Goal: Book appointment/travel/reservation

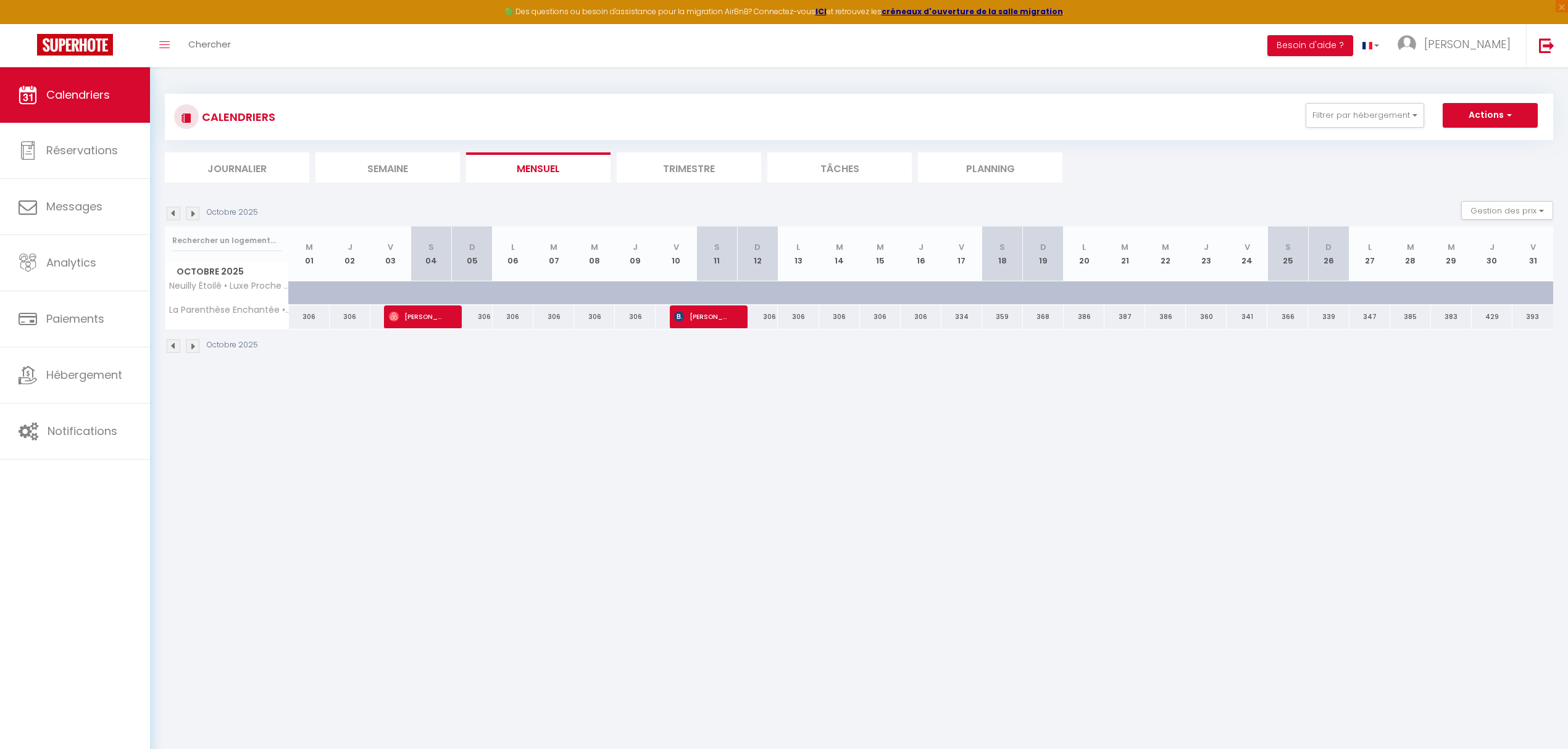
click at [197, 350] on img at bounding box center [193, 346] width 14 height 14
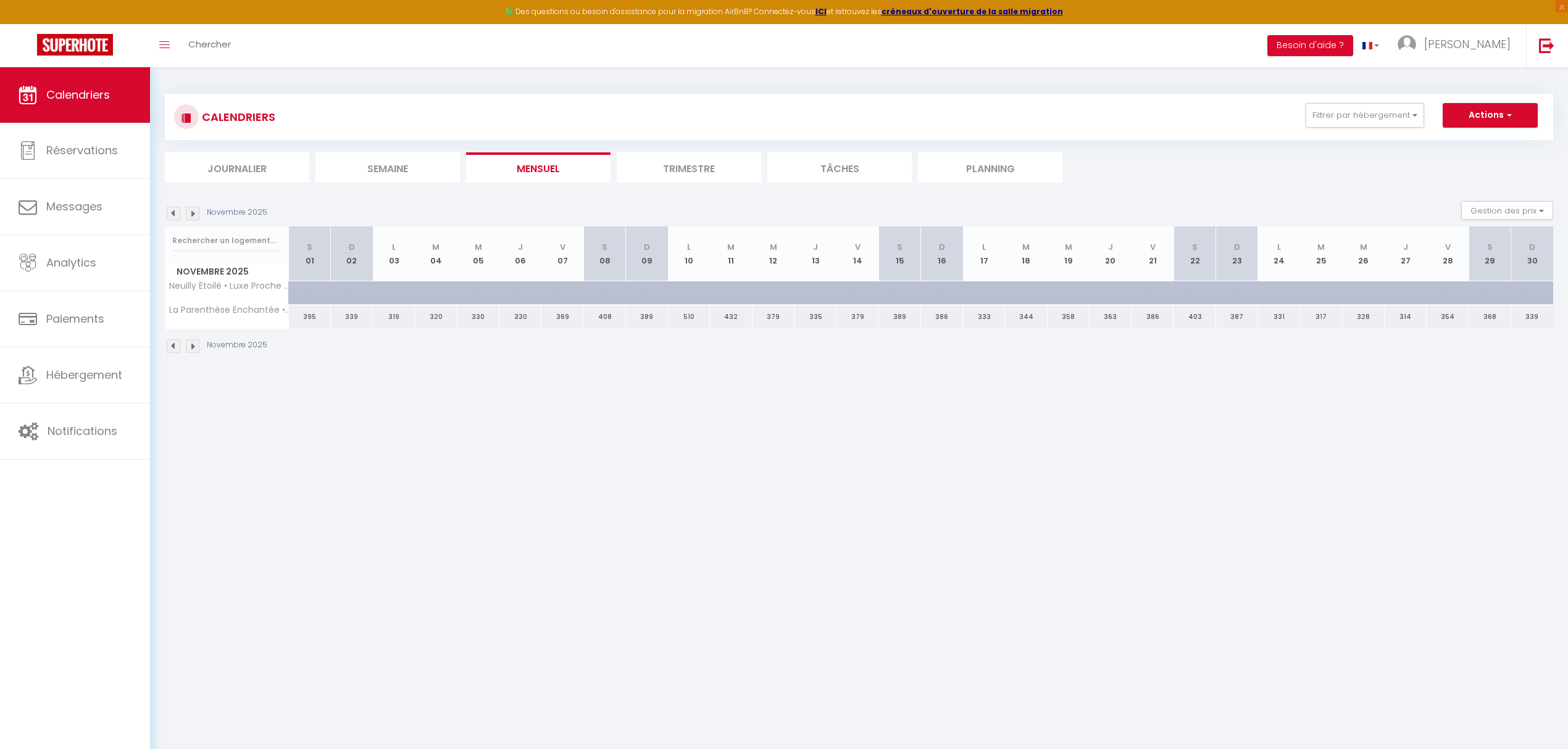
click at [174, 352] on img at bounding box center [174, 346] width 14 height 14
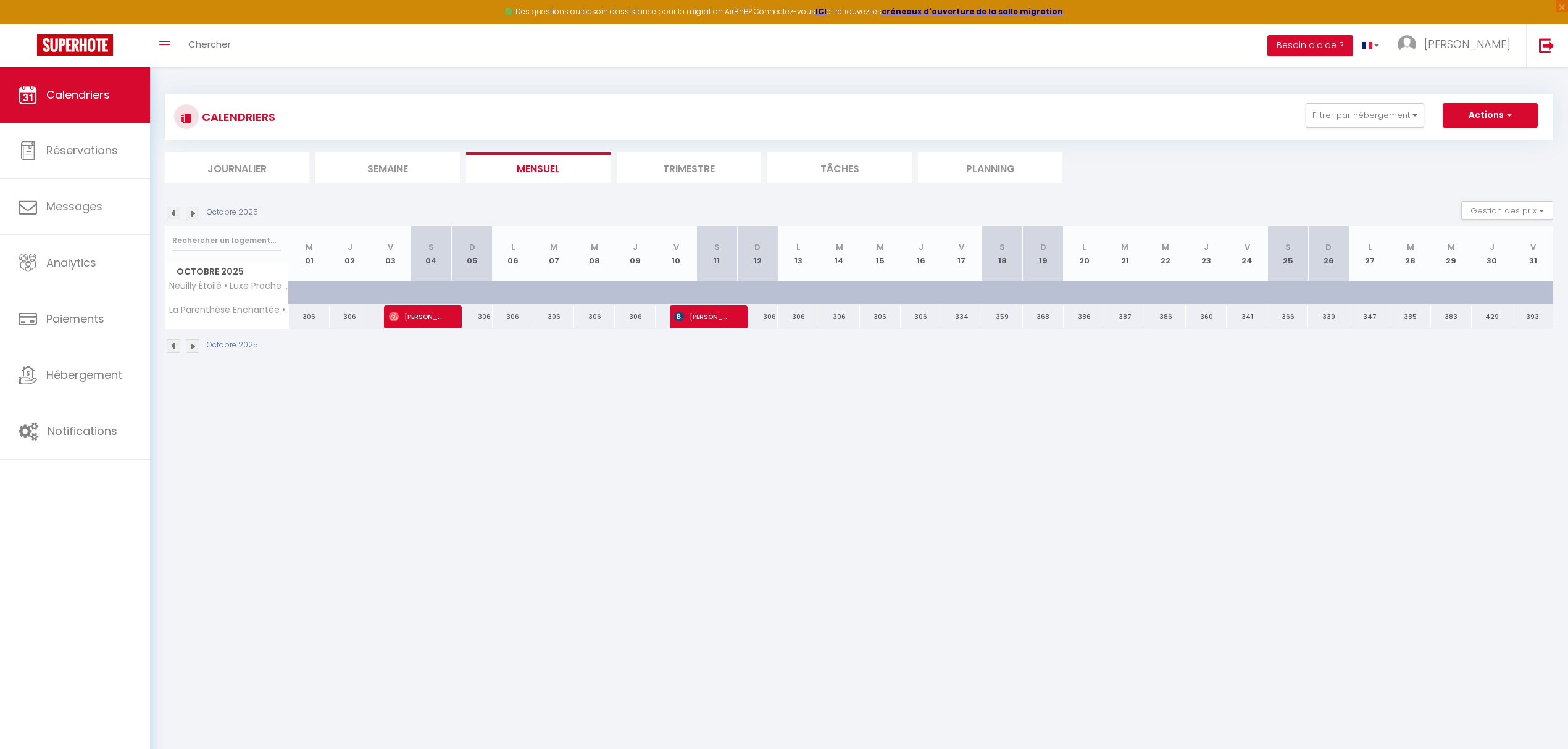
click at [174, 352] on img at bounding box center [174, 346] width 14 height 14
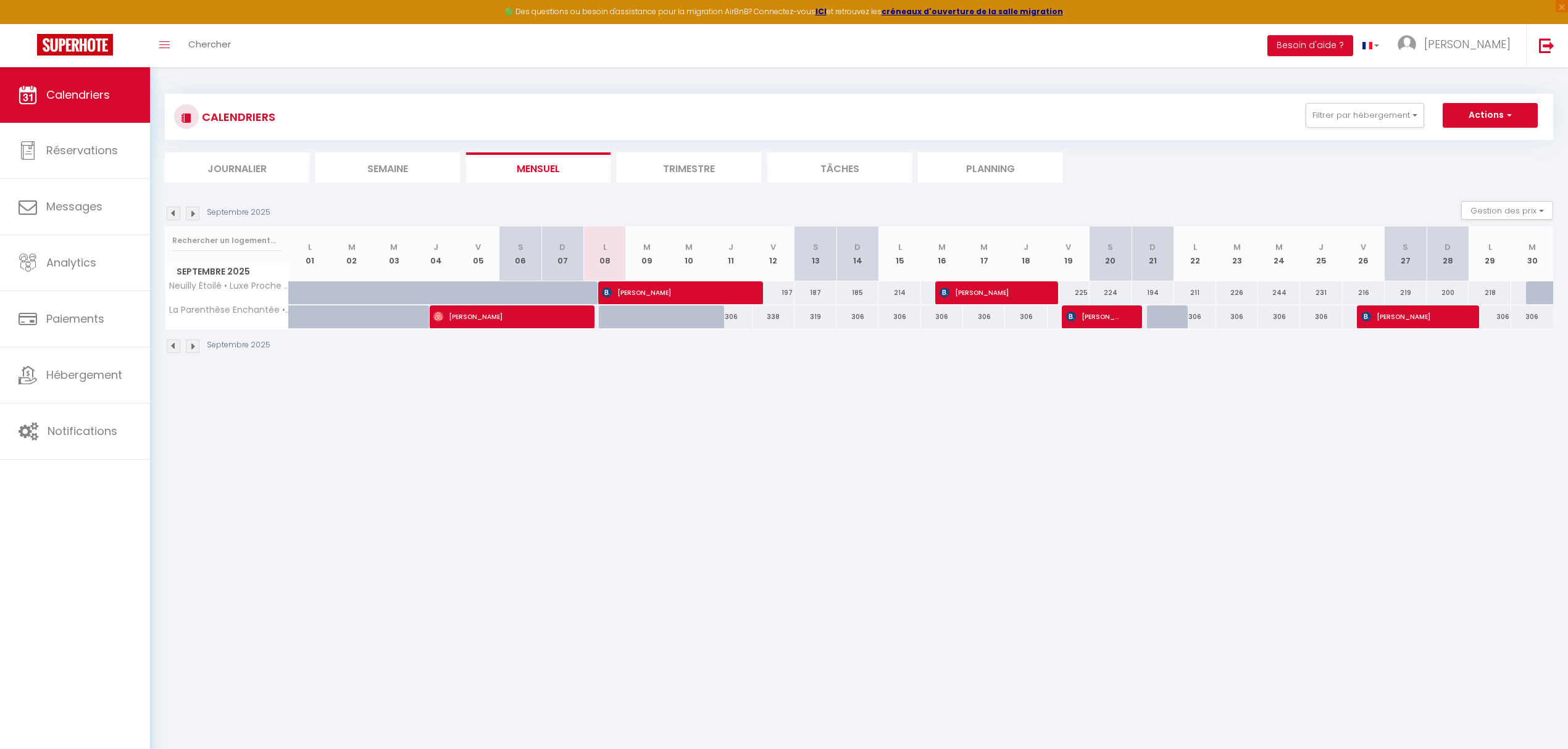
click at [196, 339] on div "Septembre 2025" at bounding box center [858, 347] width 1388 height 37
click at [193, 345] on img at bounding box center [193, 346] width 14 height 14
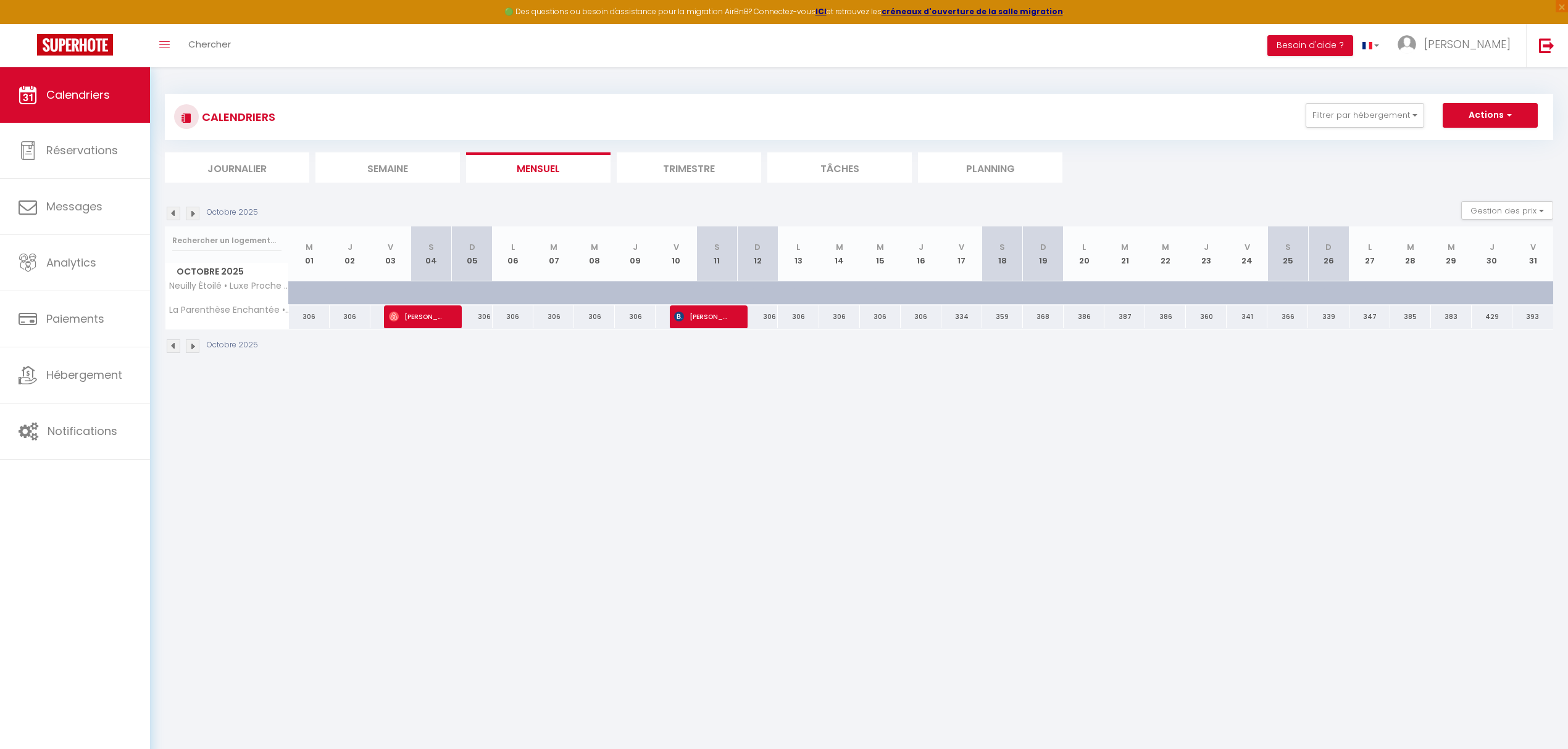
click at [194, 345] on img at bounding box center [193, 346] width 14 height 14
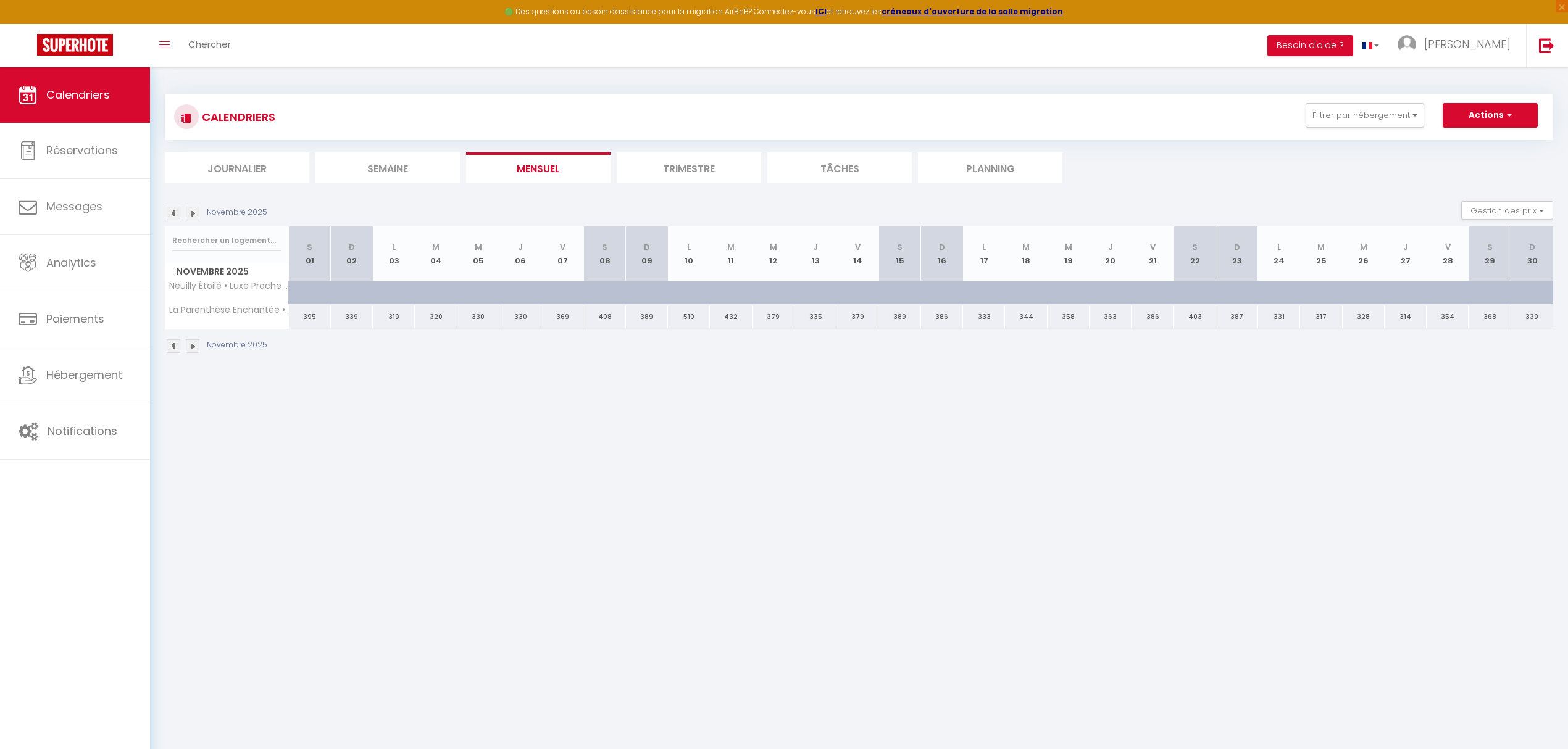
click at [194, 343] on img at bounding box center [193, 346] width 14 height 14
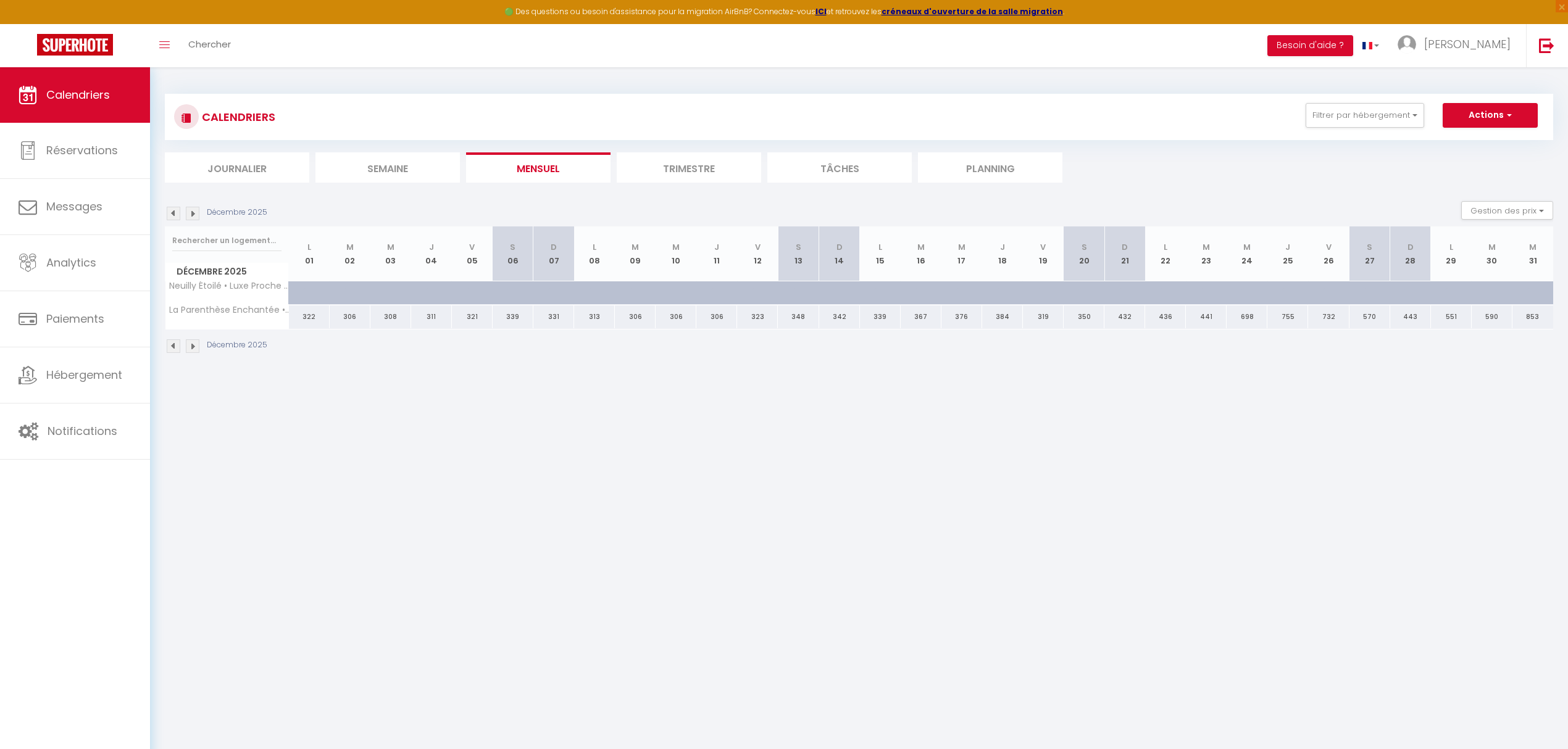
click at [174, 213] on img at bounding box center [174, 213] width 14 height 14
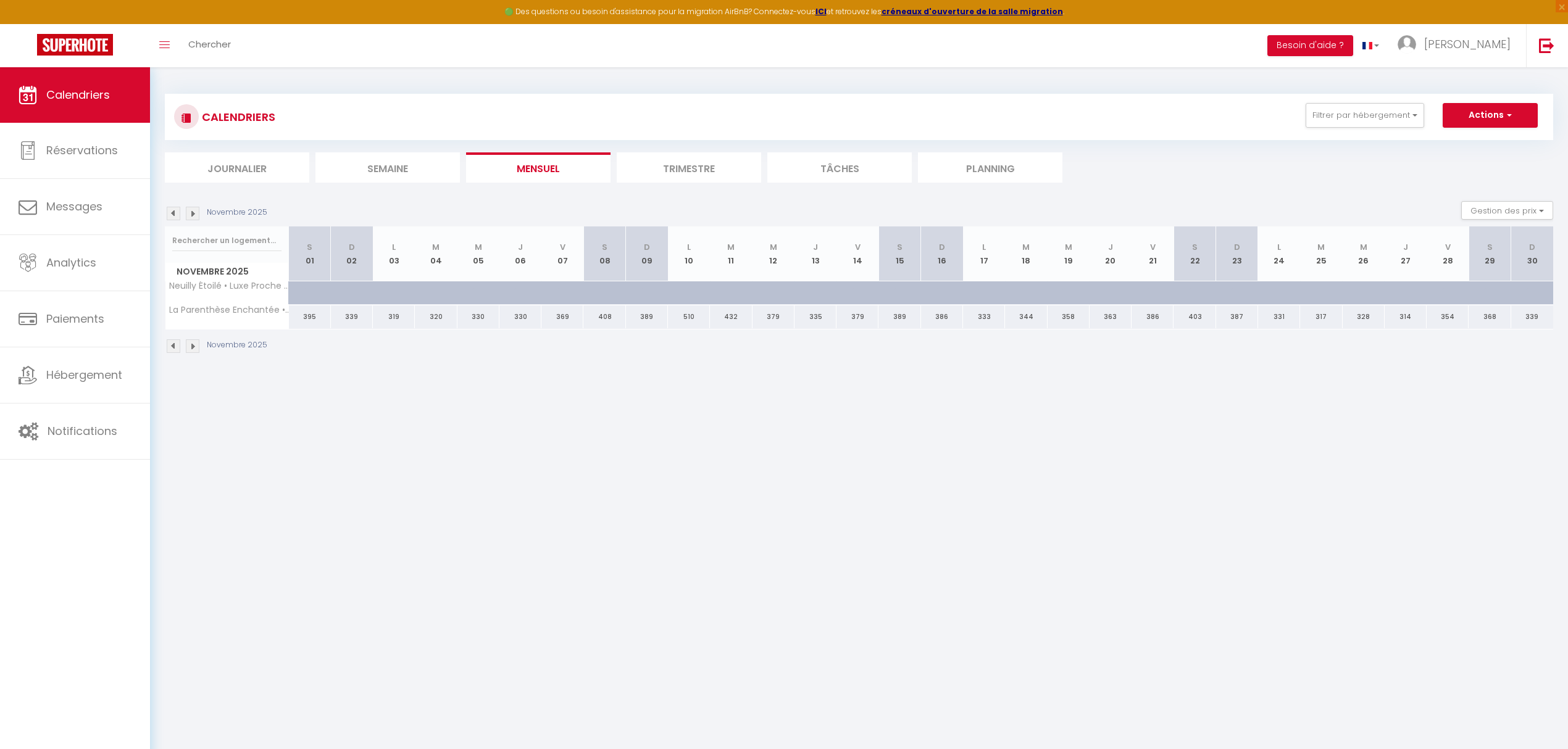
click at [174, 213] on img at bounding box center [174, 213] width 14 height 14
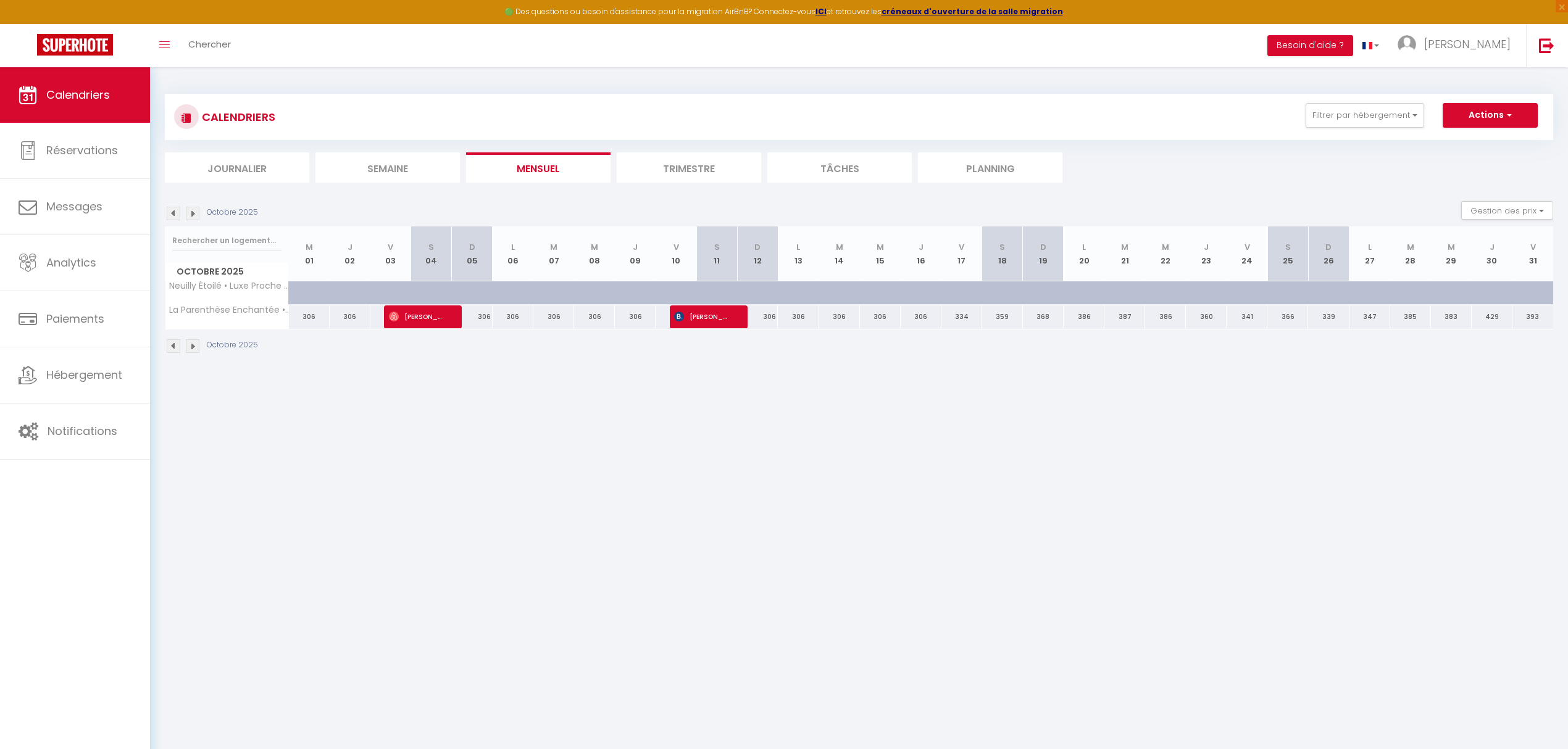
click at [174, 213] on img at bounding box center [174, 213] width 14 height 14
